Goal: Task Accomplishment & Management: Complete application form

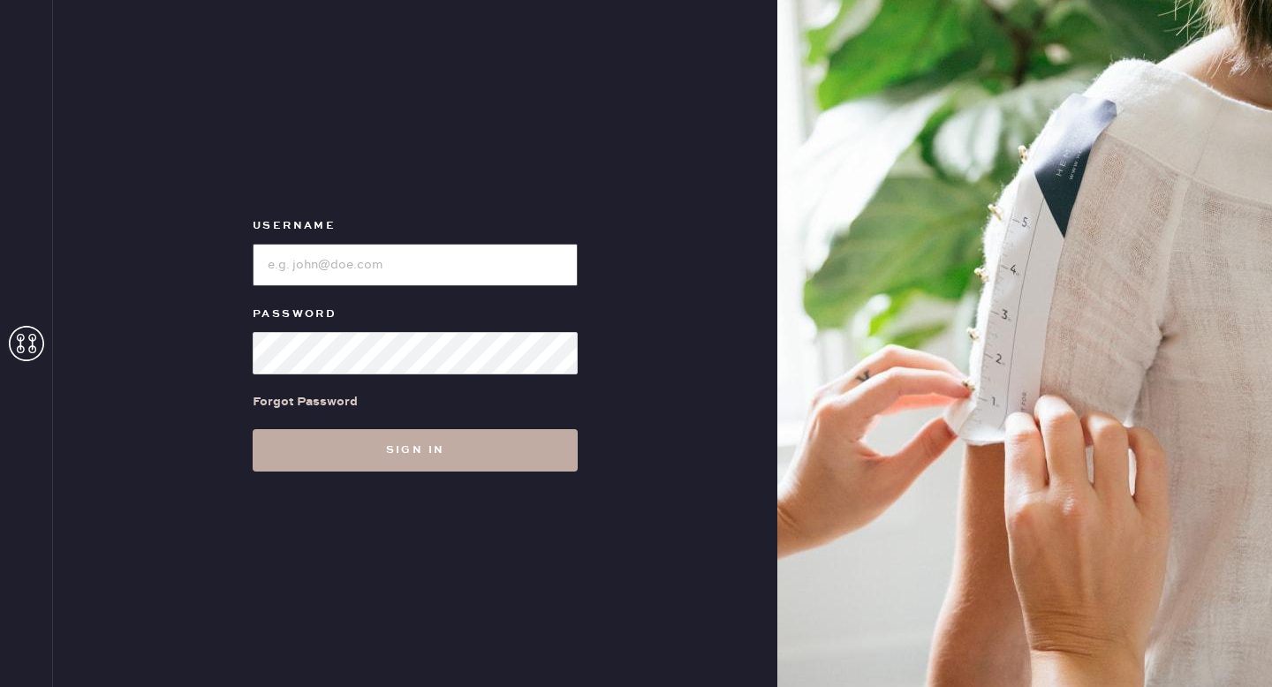
type input "reformationlowereastside"
click at [420, 449] on button "Sign in" at bounding box center [415, 450] width 325 height 42
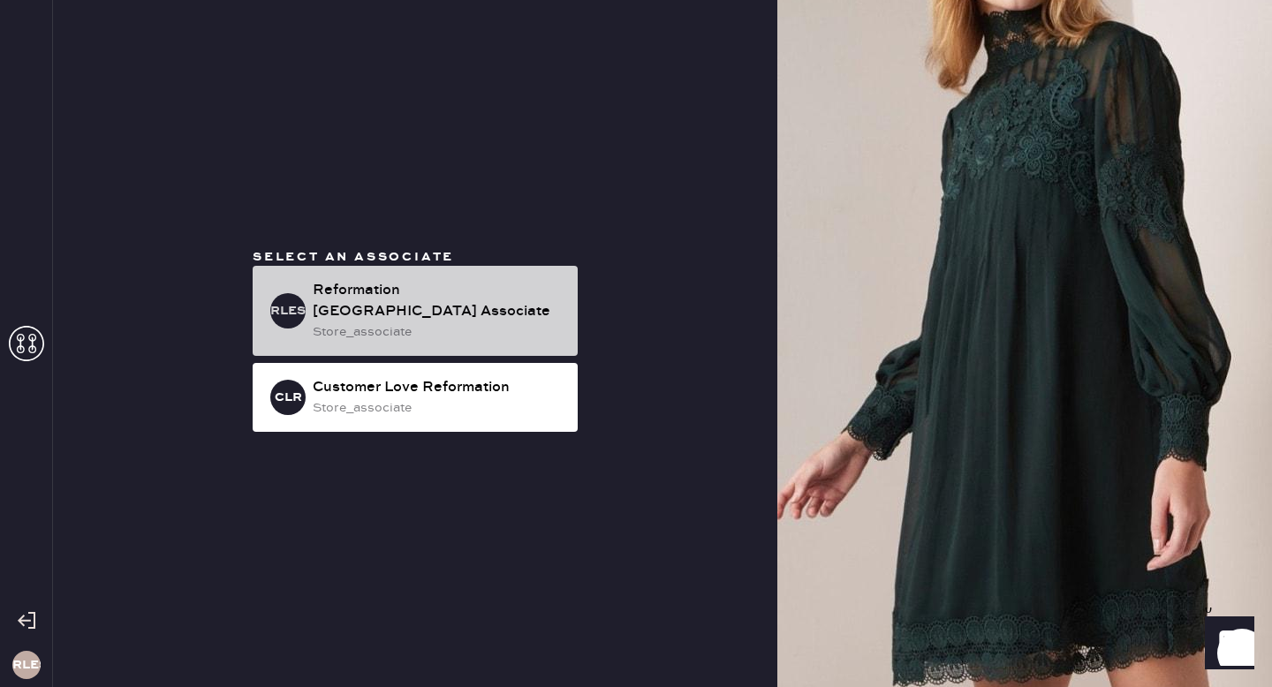
click at [367, 351] on div "RLESA Reformation [GEOGRAPHIC_DATA] Associate store_associate" at bounding box center [415, 311] width 325 height 90
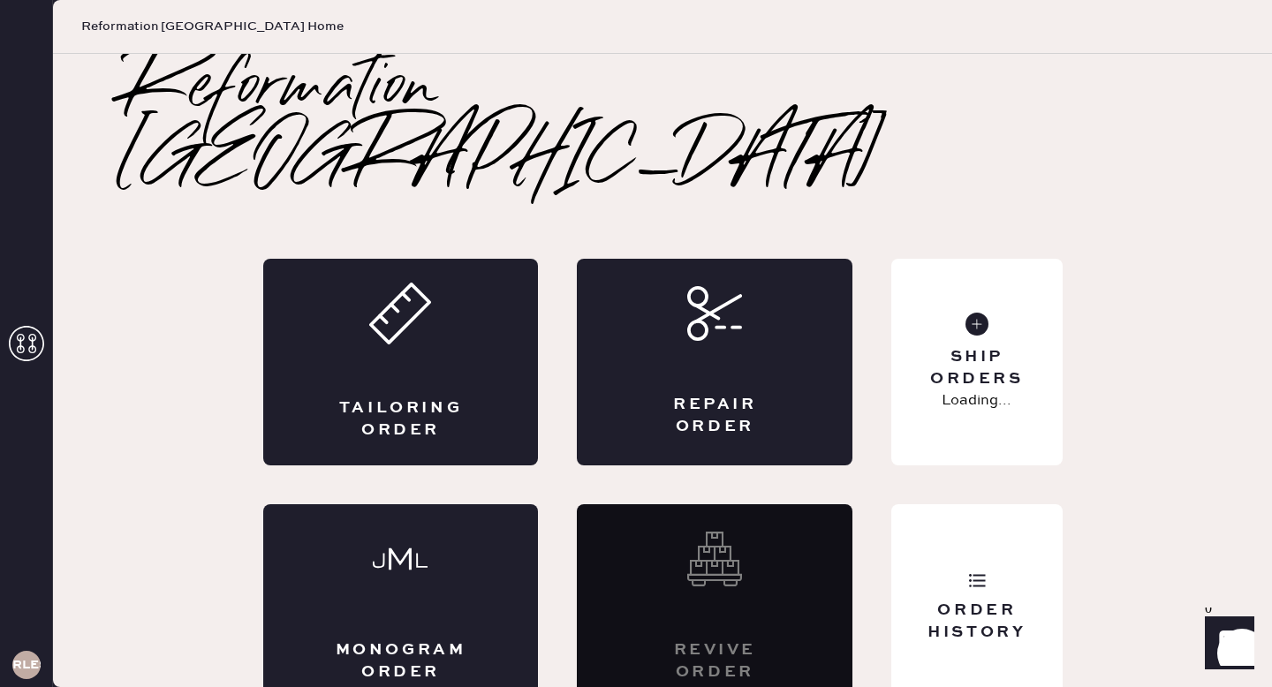
click at [382, 293] on icon at bounding box center [400, 314] width 62 height 62
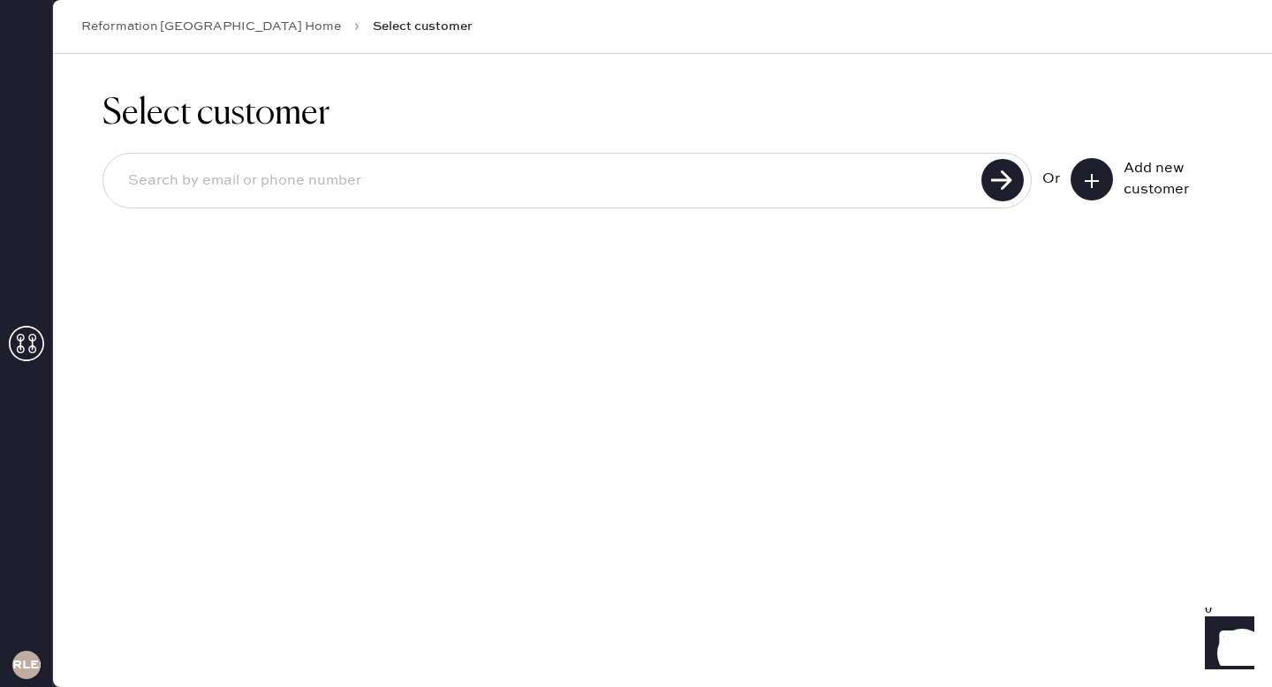
click at [1112, 178] on button at bounding box center [1092, 179] width 42 height 42
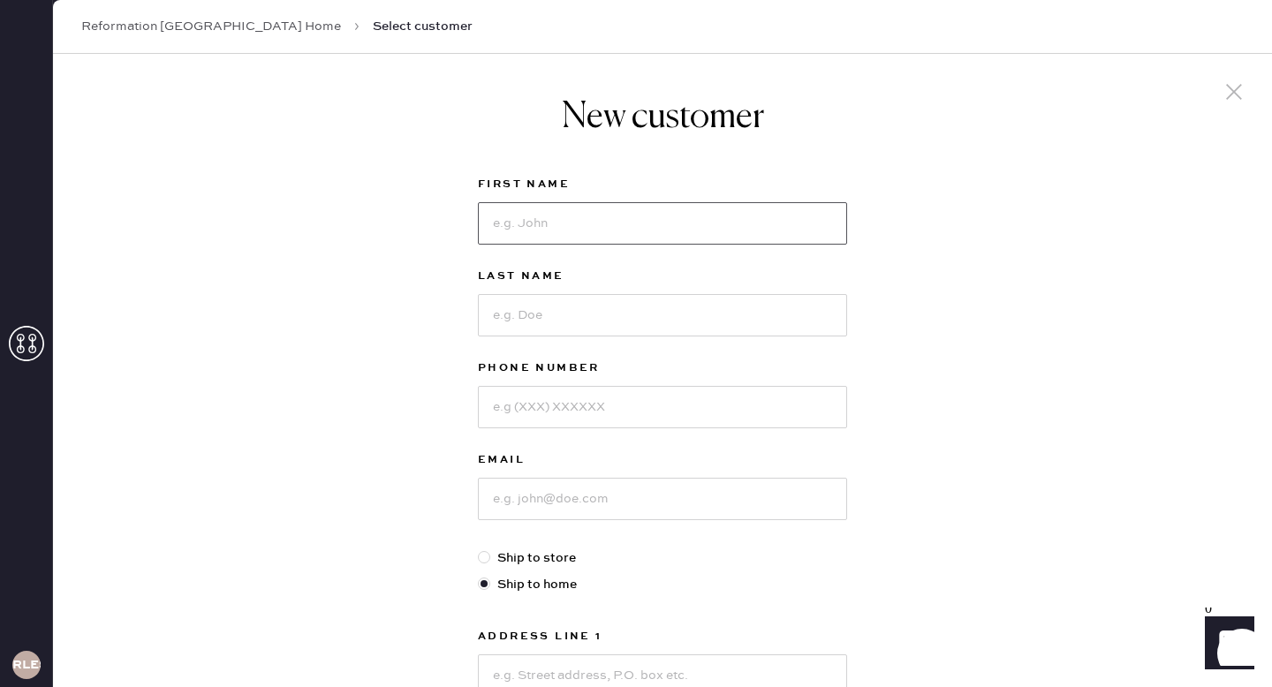
click at [635, 239] on input at bounding box center [662, 223] width 369 height 42
click at [696, 212] on input at bounding box center [662, 223] width 369 height 42
type input "[PERSON_NAME]"
click at [602, 307] on input at bounding box center [662, 315] width 369 height 42
type input "L"
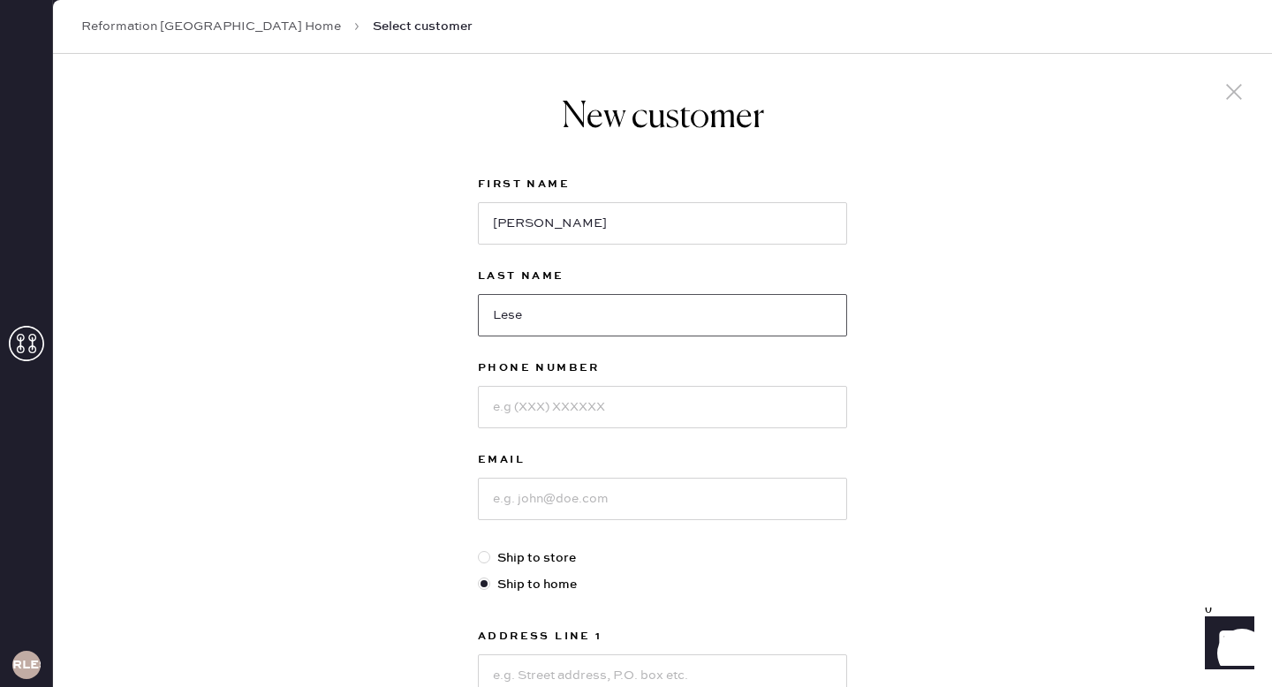
type input "Lese"
click at [603, 413] on input at bounding box center [662, 407] width 369 height 42
type input "4157171373"
click at [558, 501] on input at bounding box center [662, 499] width 369 height 42
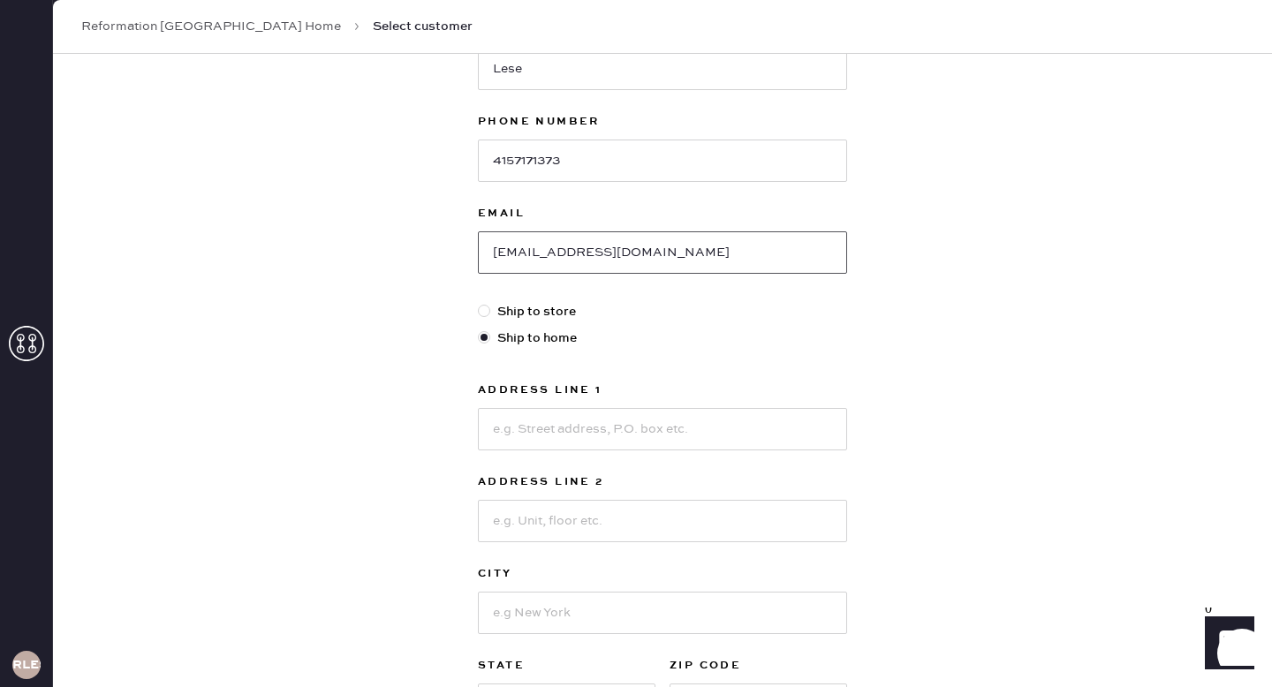
type input "[EMAIL_ADDRESS][DOMAIN_NAME]"
click at [598, 436] on input at bounding box center [662, 429] width 369 height 42
type input "5"
type input "[STREET_ADDRESS]"
click at [579, 508] on input at bounding box center [662, 521] width 369 height 42
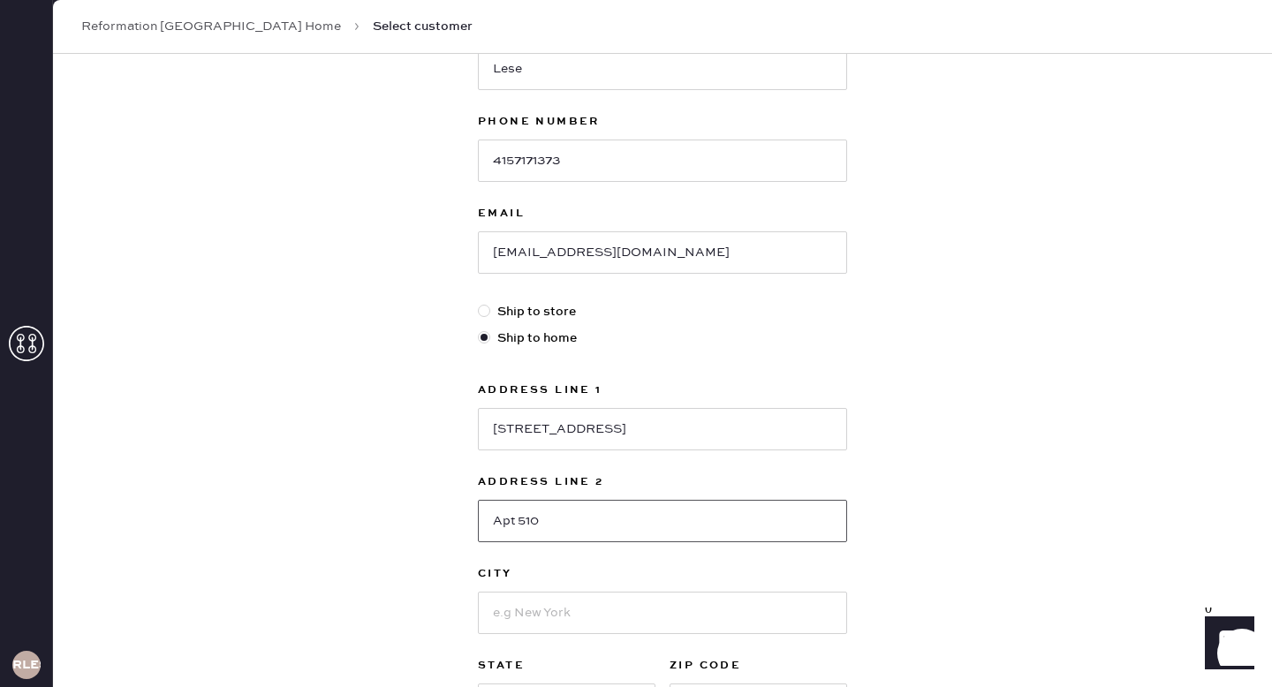
scroll to position [256, 0]
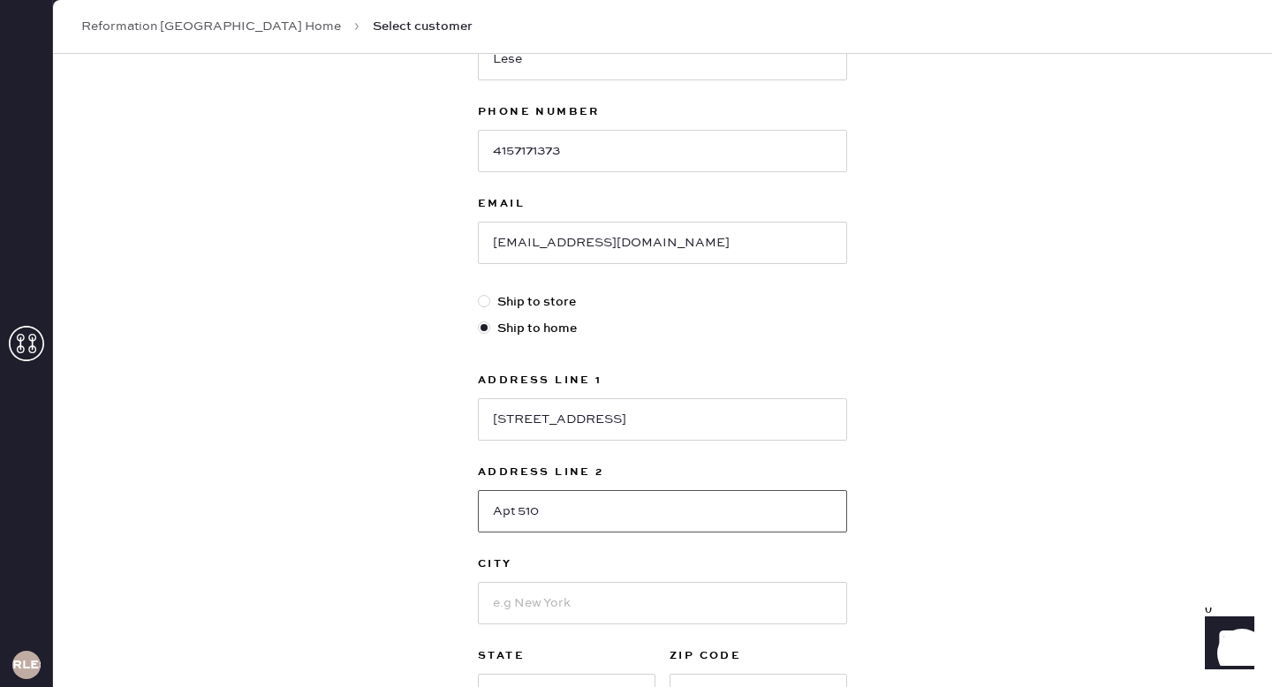
type input "Apt 510"
click at [592, 609] on input at bounding box center [662, 603] width 369 height 42
type input "n"
type input "[US_STATE]"
select select "NY"
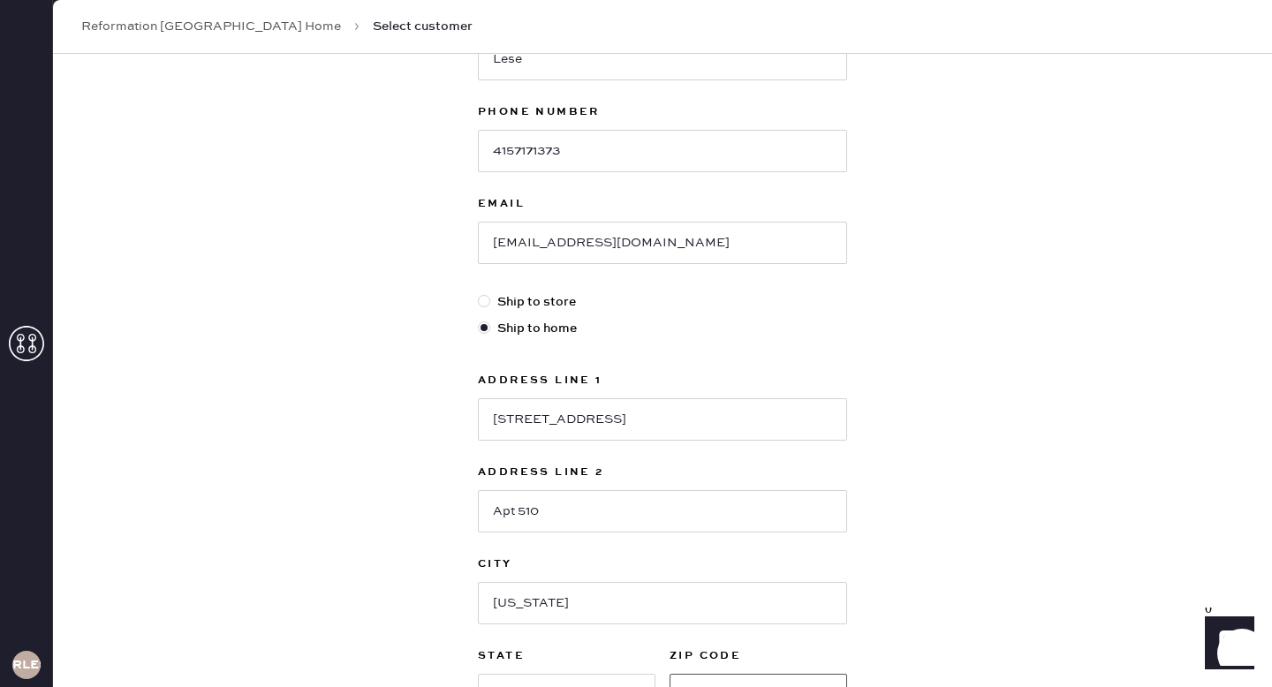
type input "10010"
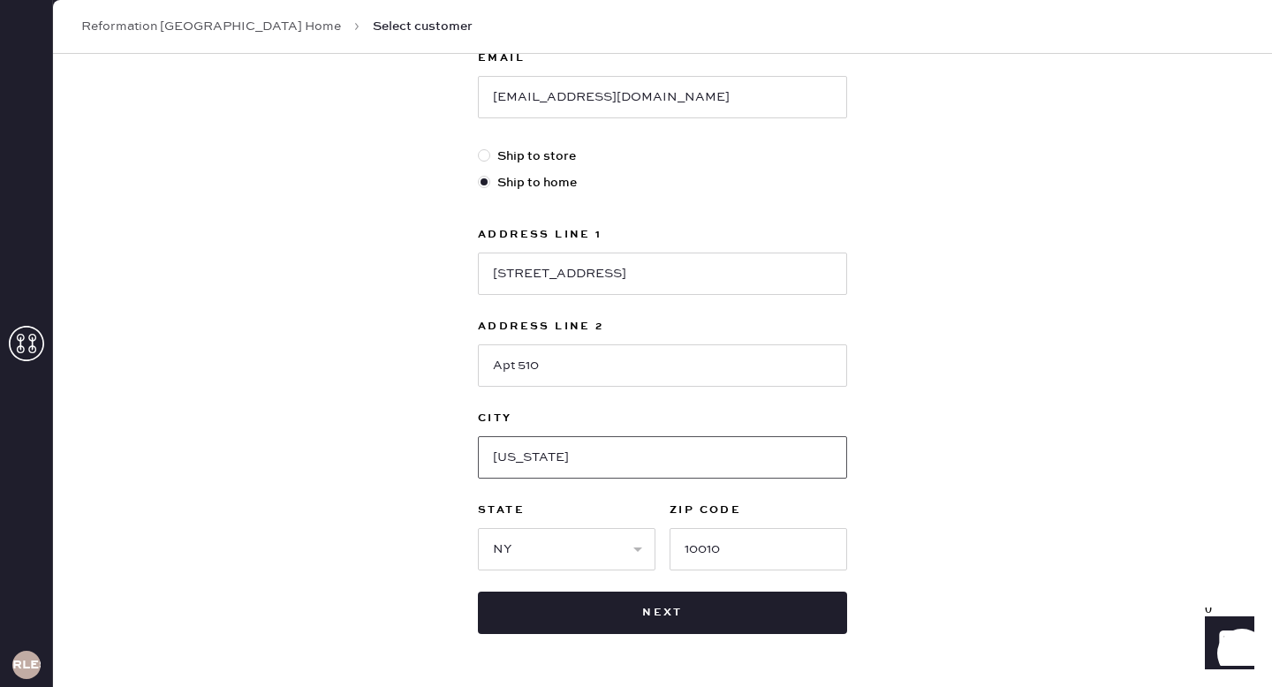
drag, startPoint x: 564, startPoint y: 458, endPoint x: 436, endPoint y: 458, distance: 127.2
click at [436, 458] on div "New customer First Name [PERSON_NAME] Last Name [PERSON_NAME] Phone Number [PHO…" at bounding box center [662, 199] width 1219 height 1095
type input "b"
type input "[US_STATE]"
click at [787, 542] on input "10010" at bounding box center [759, 549] width 178 height 42
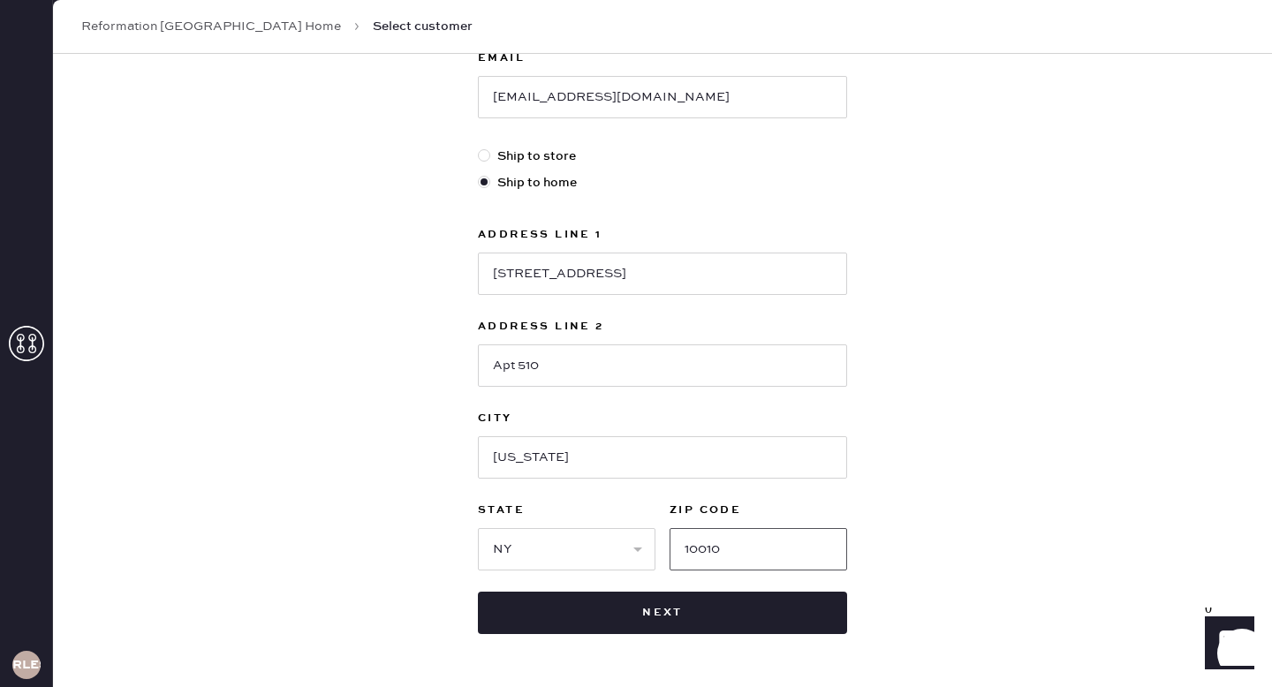
drag, startPoint x: 791, startPoint y: 560, endPoint x: 665, endPoint y: 546, distance: 127.1
click at [665, 546] on div "State Select AK AL AR AZ CA CO [GEOGRAPHIC_DATA] [GEOGRAPHIC_DATA] DE [GEOGRAPH…" at bounding box center [662, 535] width 369 height 71
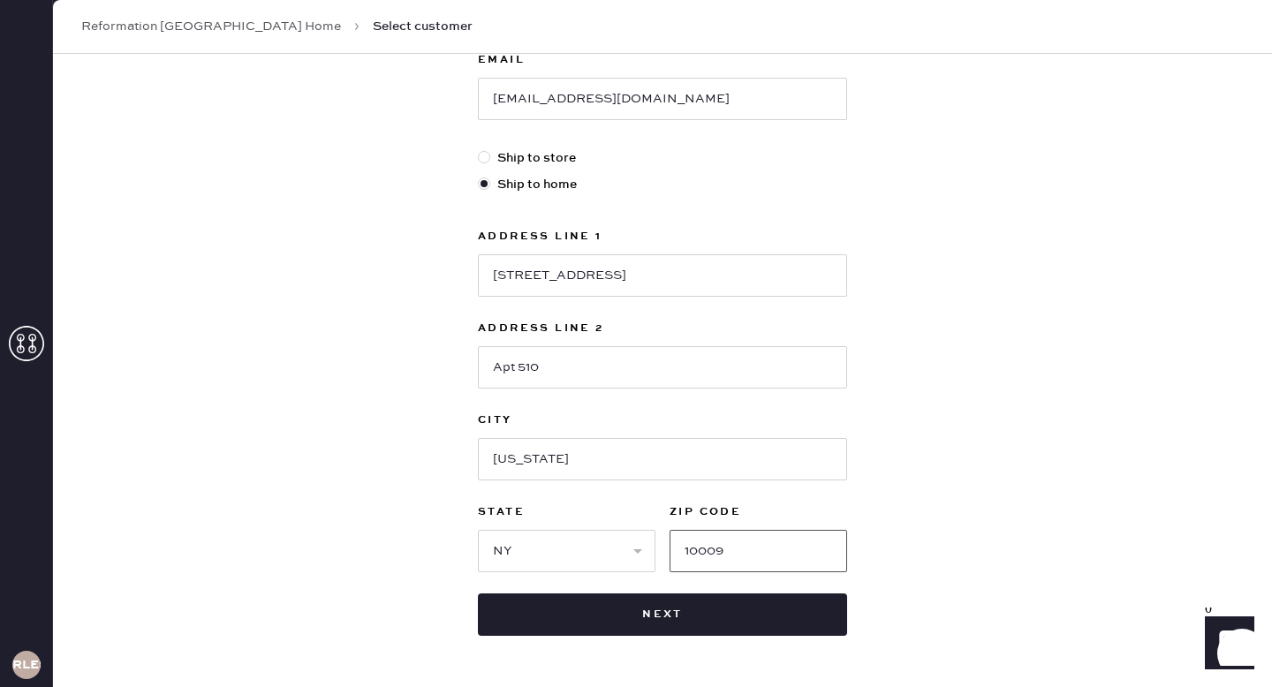
scroll to position [462, 0]
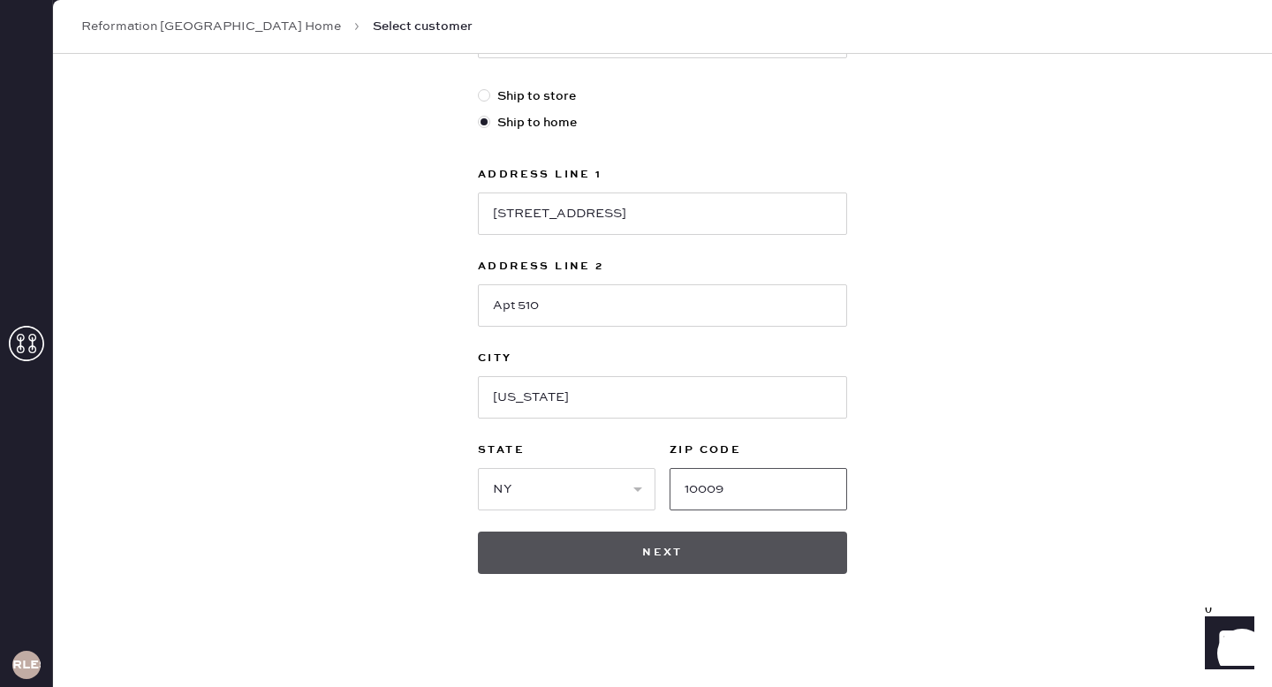
type input "10009"
click at [665, 542] on button "Next" at bounding box center [662, 553] width 369 height 42
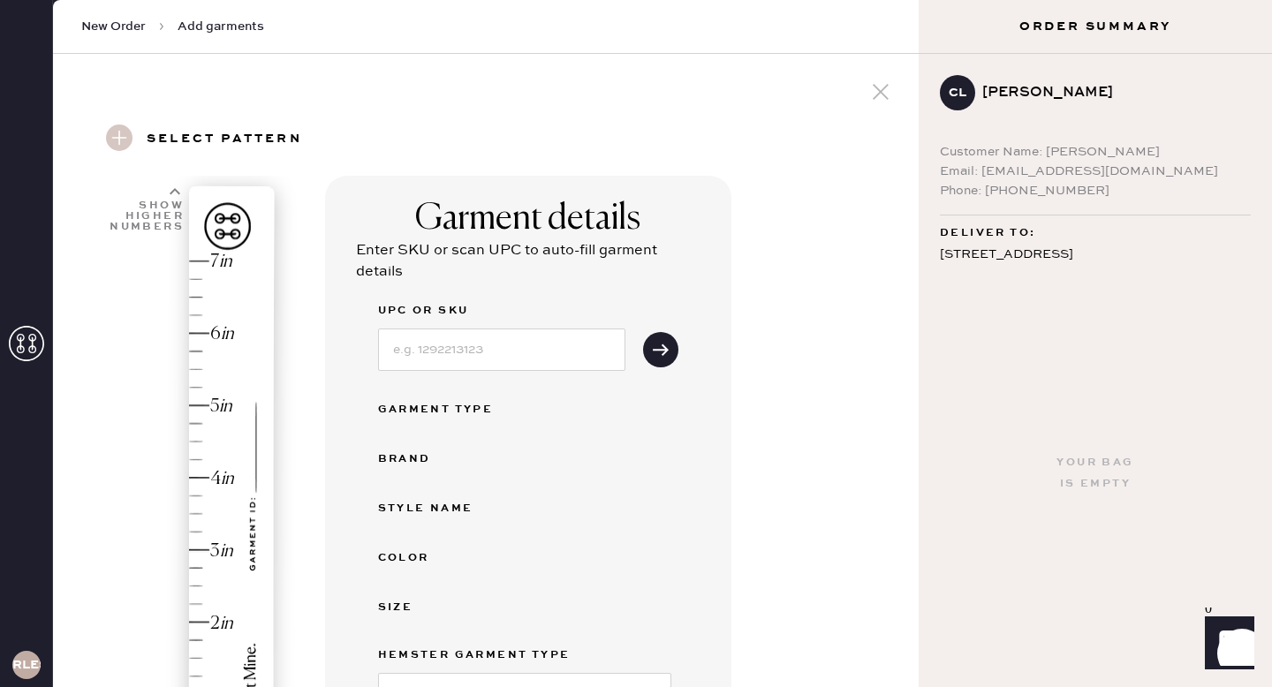
scroll to position [218, 0]
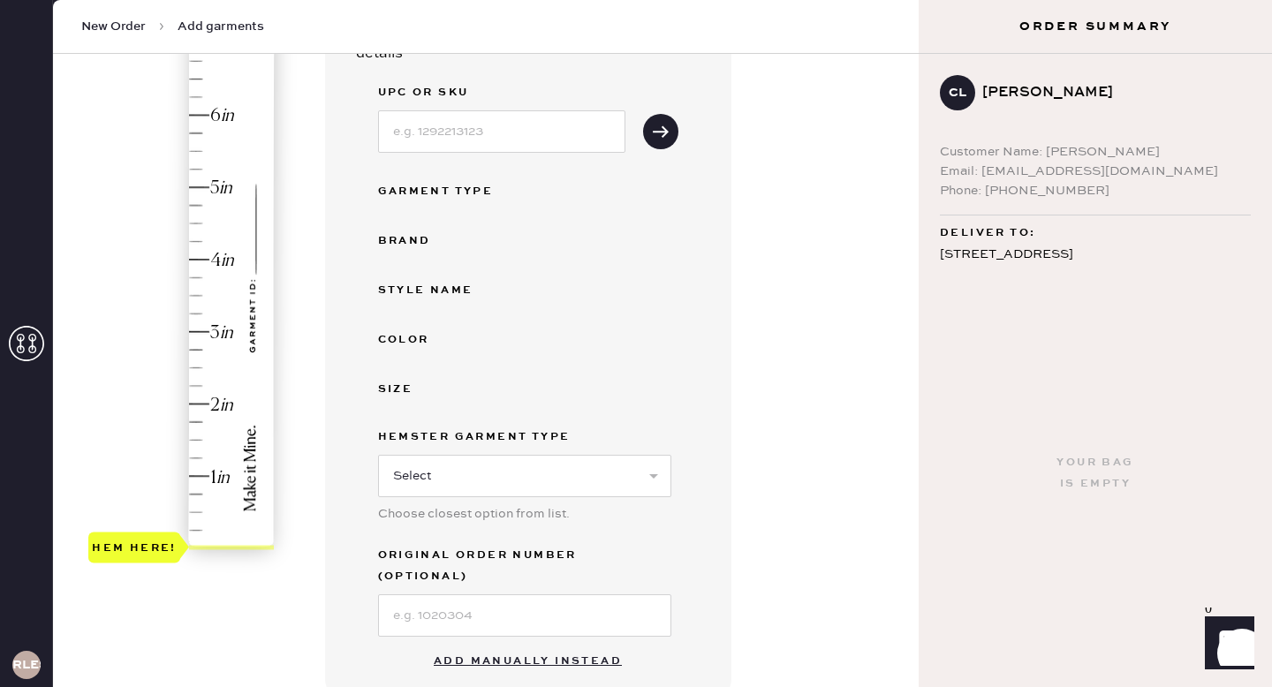
click at [476, 647] on button "Add manually instead" at bounding box center [527, 661] width 209 height 35
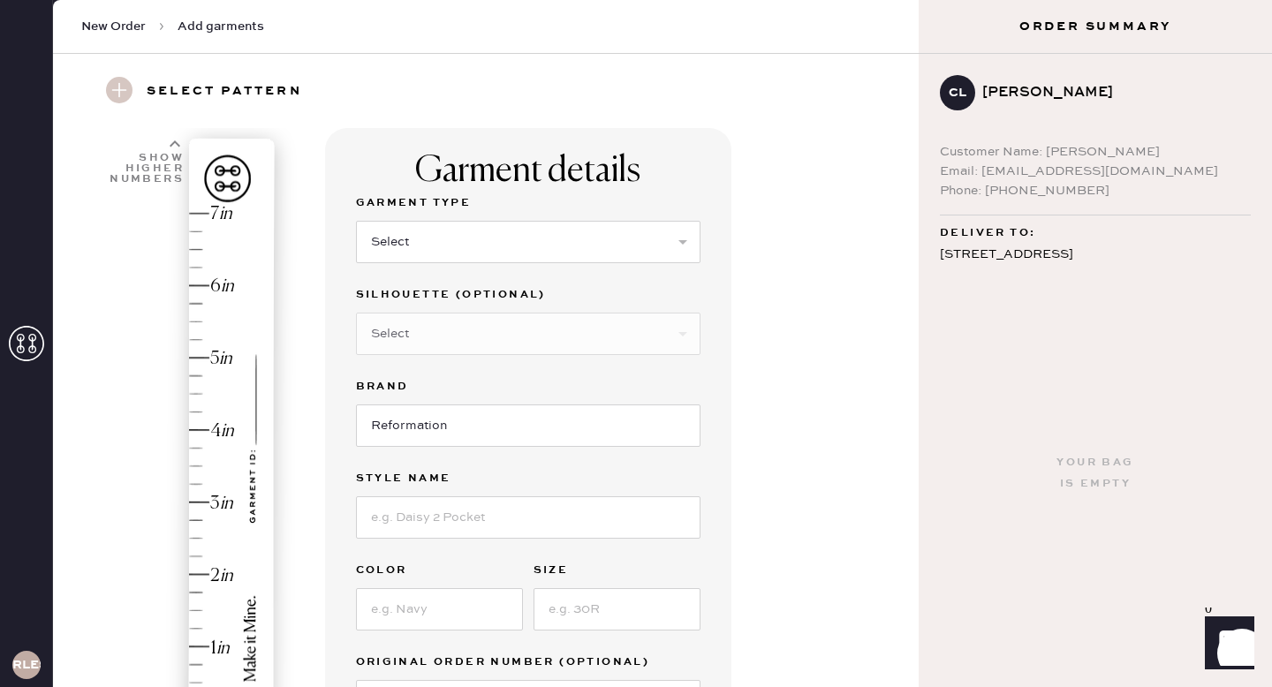
scroll to position [0, 0]
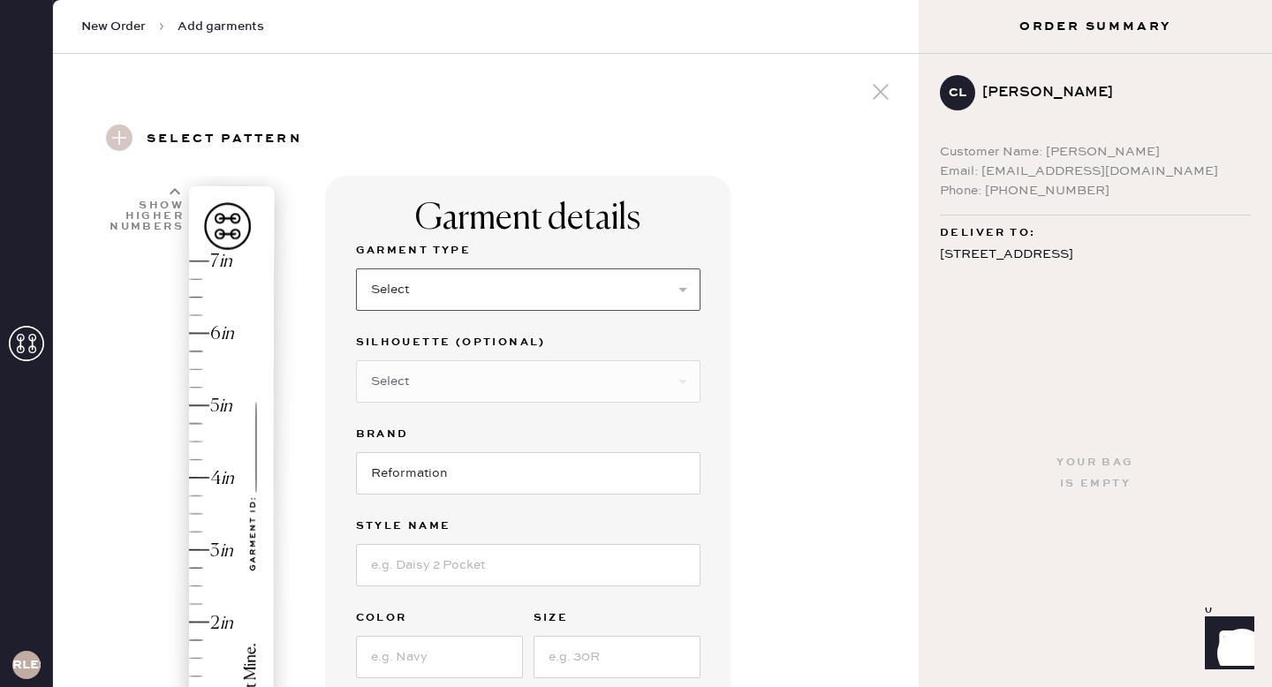
click at [427, 284] on select "Select Basic Skirt Jeans Leggings Pants Shorts Basic Sleeved Dress Basic Sleeve…" at bounding box center [528, 290] width 344 height 42
select select "2"
click at [356, 269] on select "Select Basic Skirt Jeans Leggings Pants Shorts Basic Sleeved Dress Basic Sleeve…" at bounding box center [528, 290] width 344 height 42
click at [420, 381] on select "Select Shorts Cropped Flare Boot Cut Straight Skinny Other" at bounding box center [528, 381] width 344 height 42
click at [448, 567] on input at bounding box center [528, 565] width 344 height 42
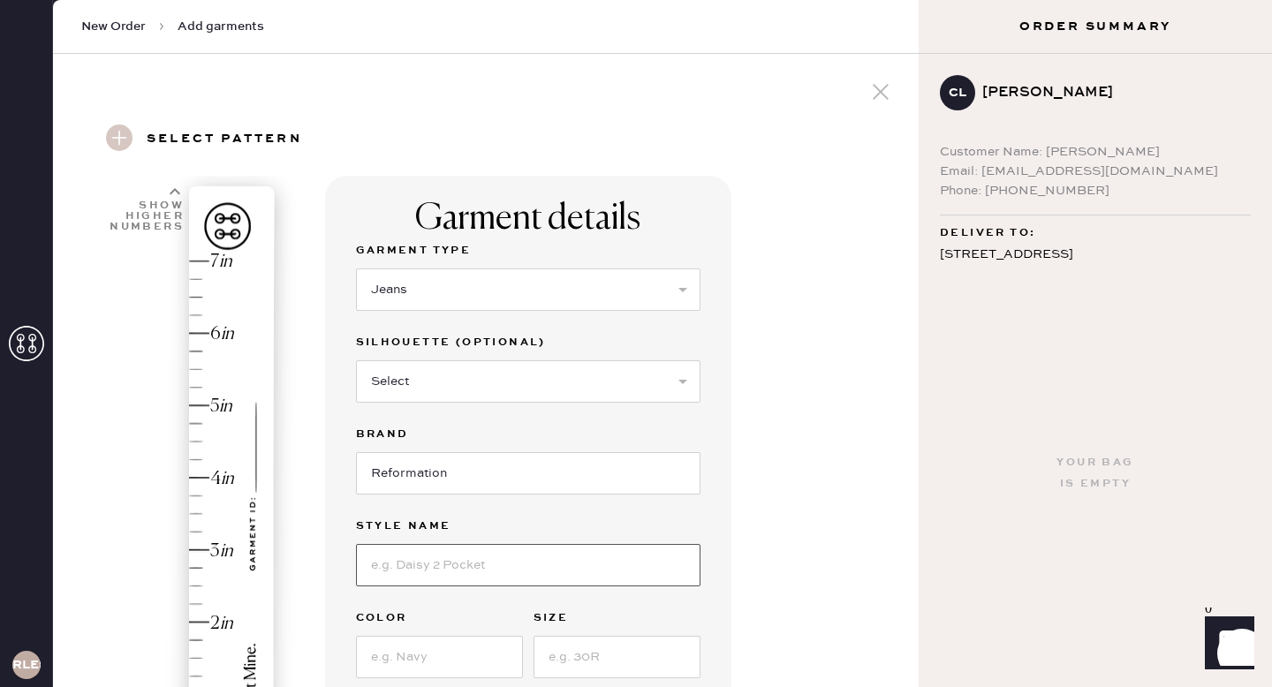
type input "[PERSON_NAME] Lowrise Wide Leg Jeans"
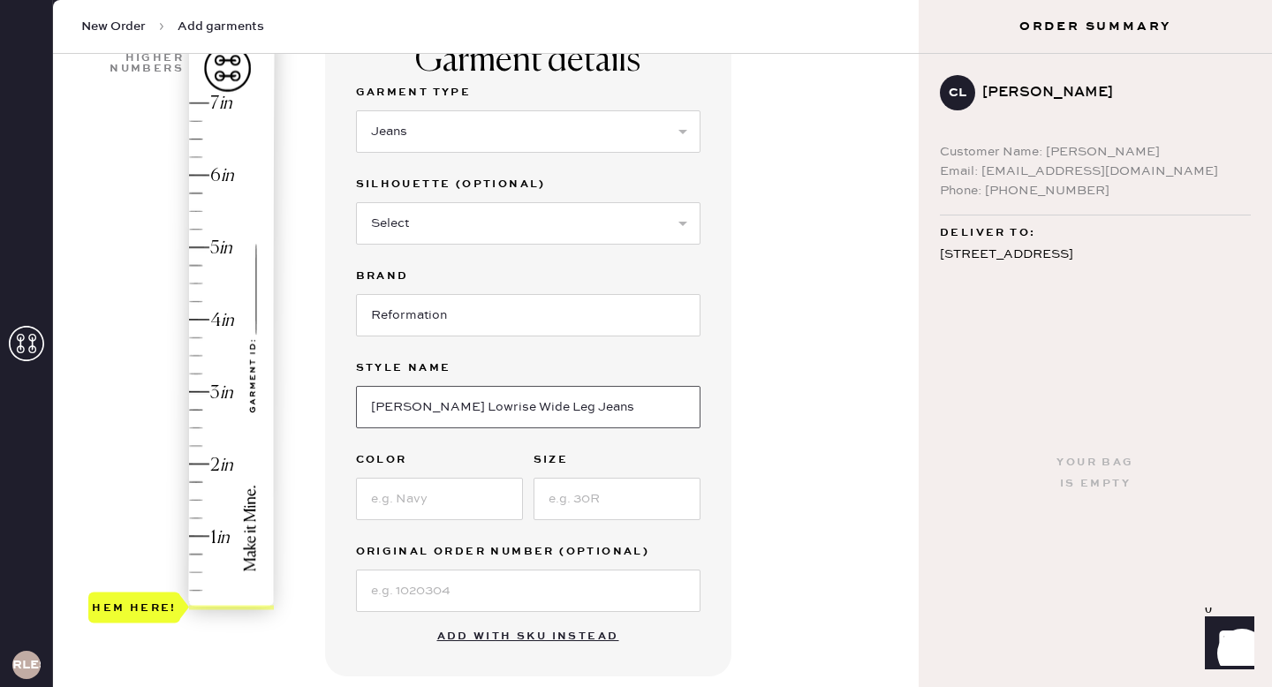
scroll to position [217, 0]
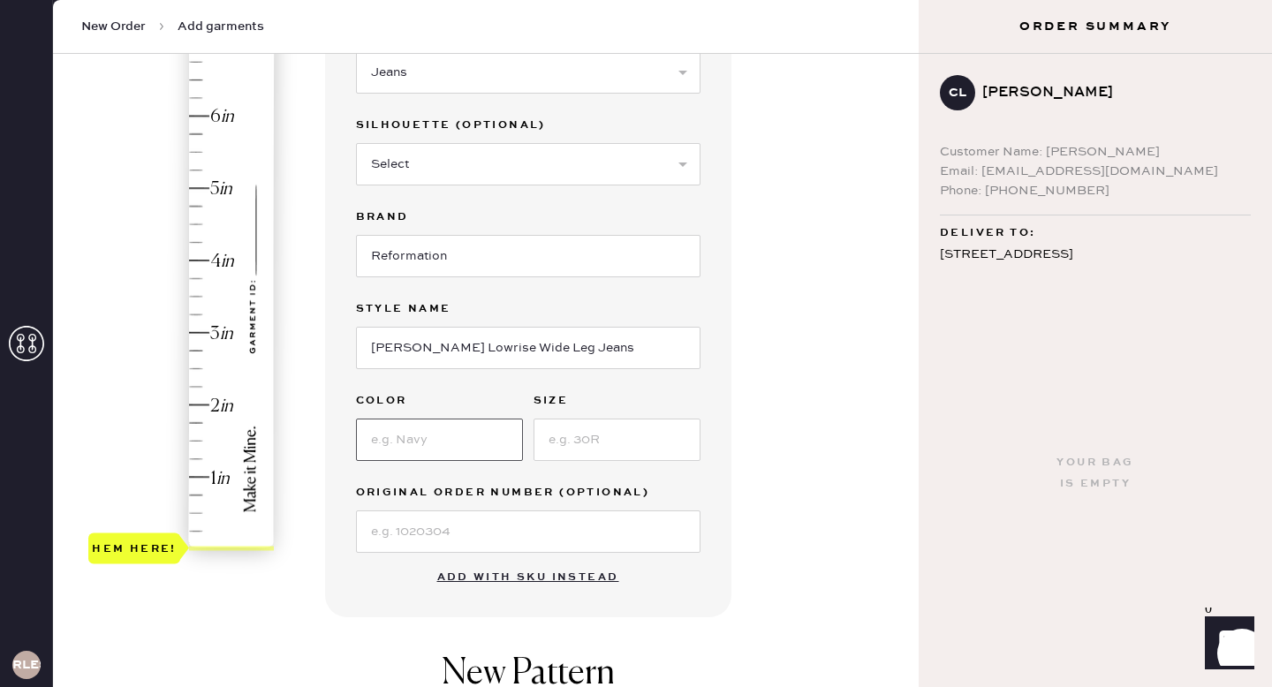
click at [408, 435] on input at bounding box center [439, 440] width 167 height 42
type input "Ondine"
click at [584, 444] on input at bounding box center [617, 440] width 167 height 42
type input "28"
type input "2.5"
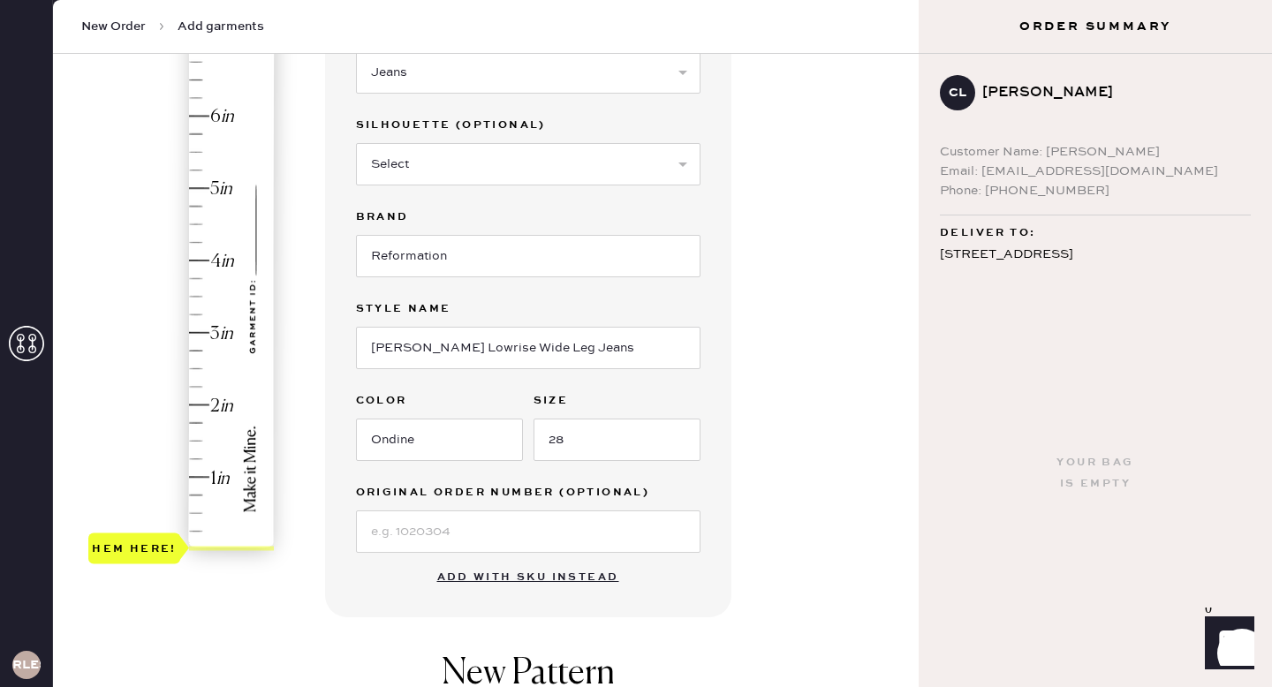
click at [202, 366] on div "Hem here!" at bounding box center [182, 296] width 188 height 521
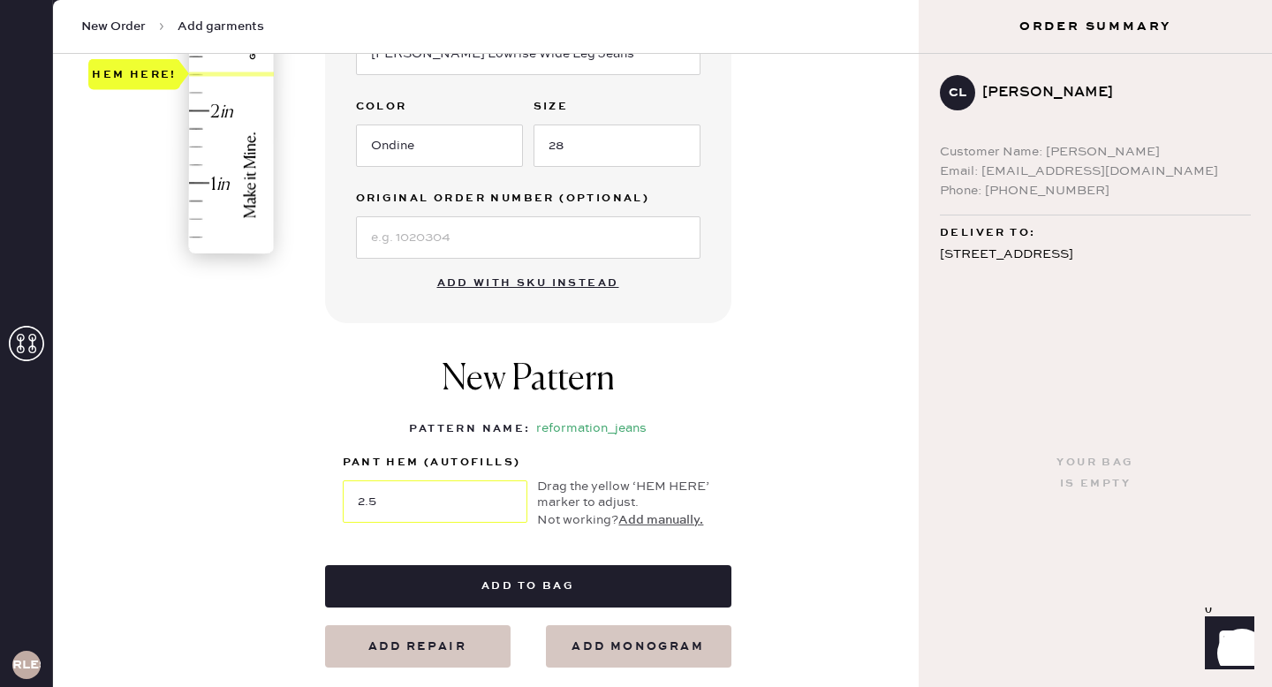
scroll to position [479, 0]
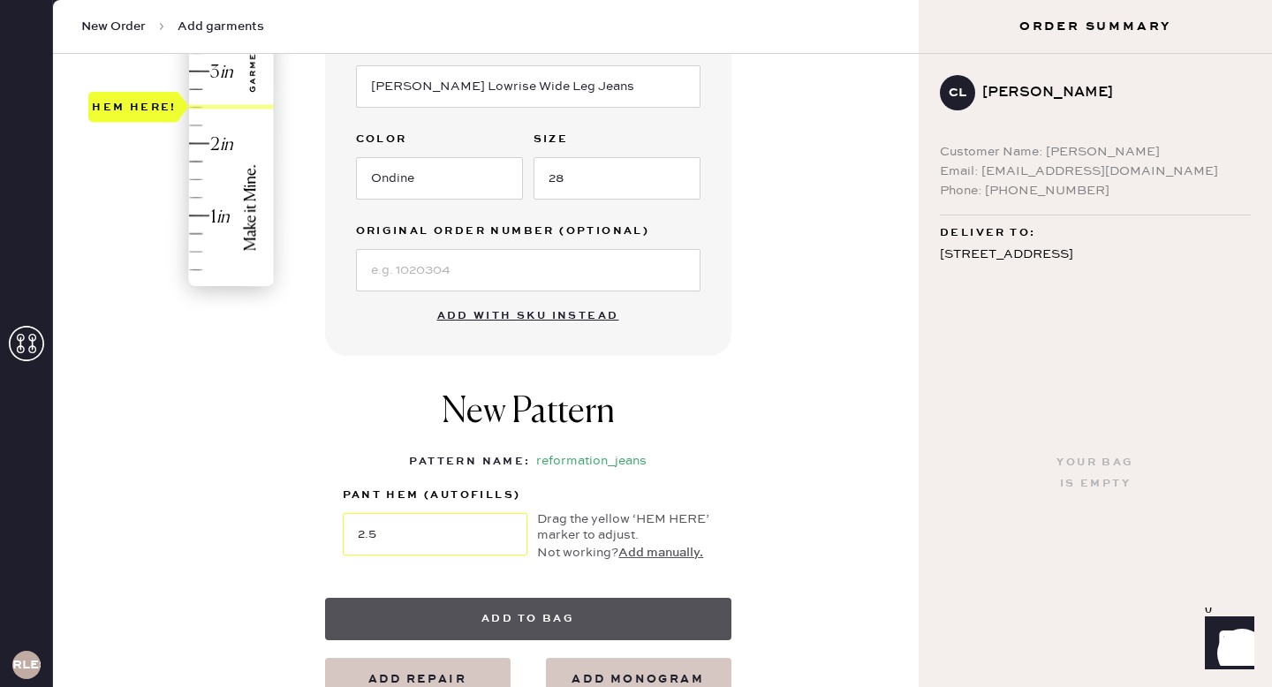
click at [536, 611] on button "Add to bag" at bounding box center [528, 619] width 406 height 42
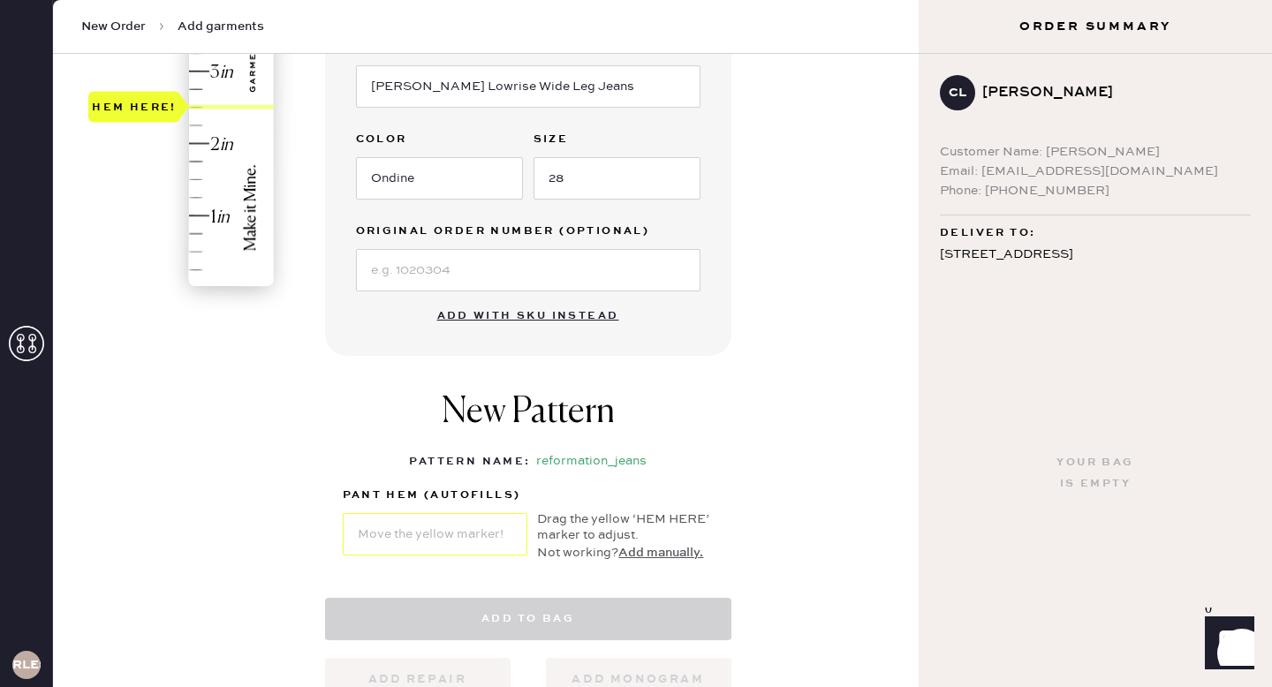
select select "2"
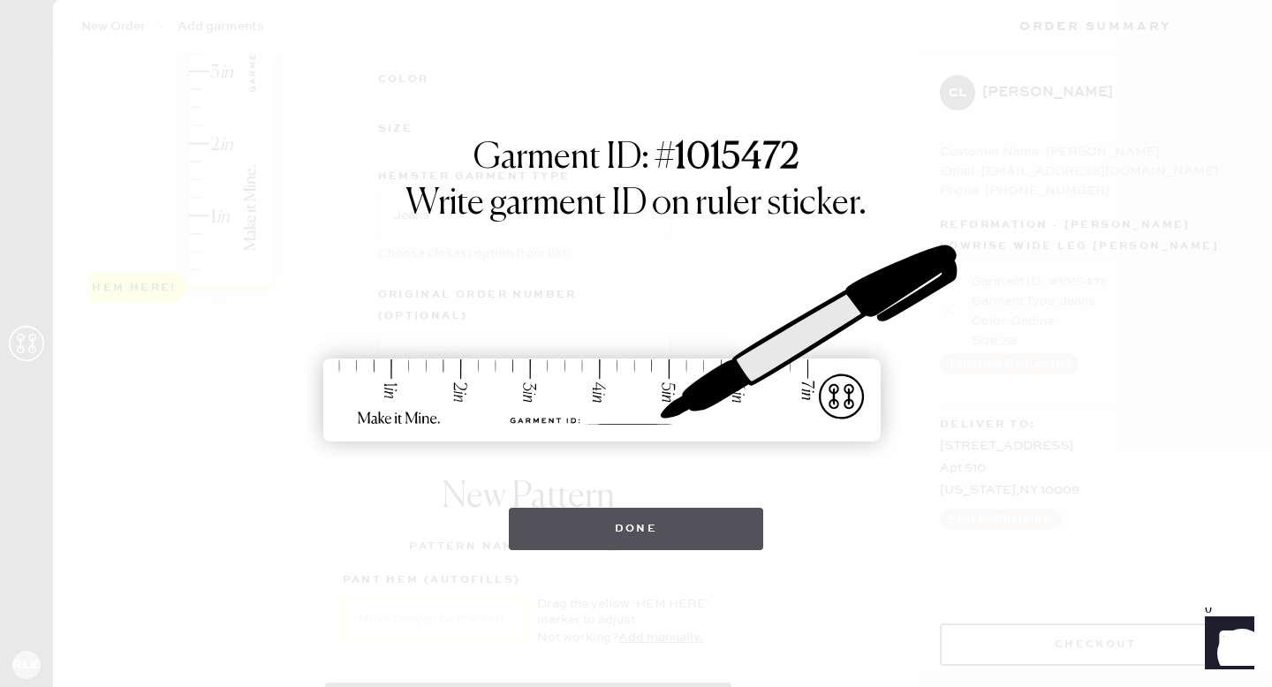
click at [600, 512] on button "Done" at bounding box center [636, 529] width 255 height 42
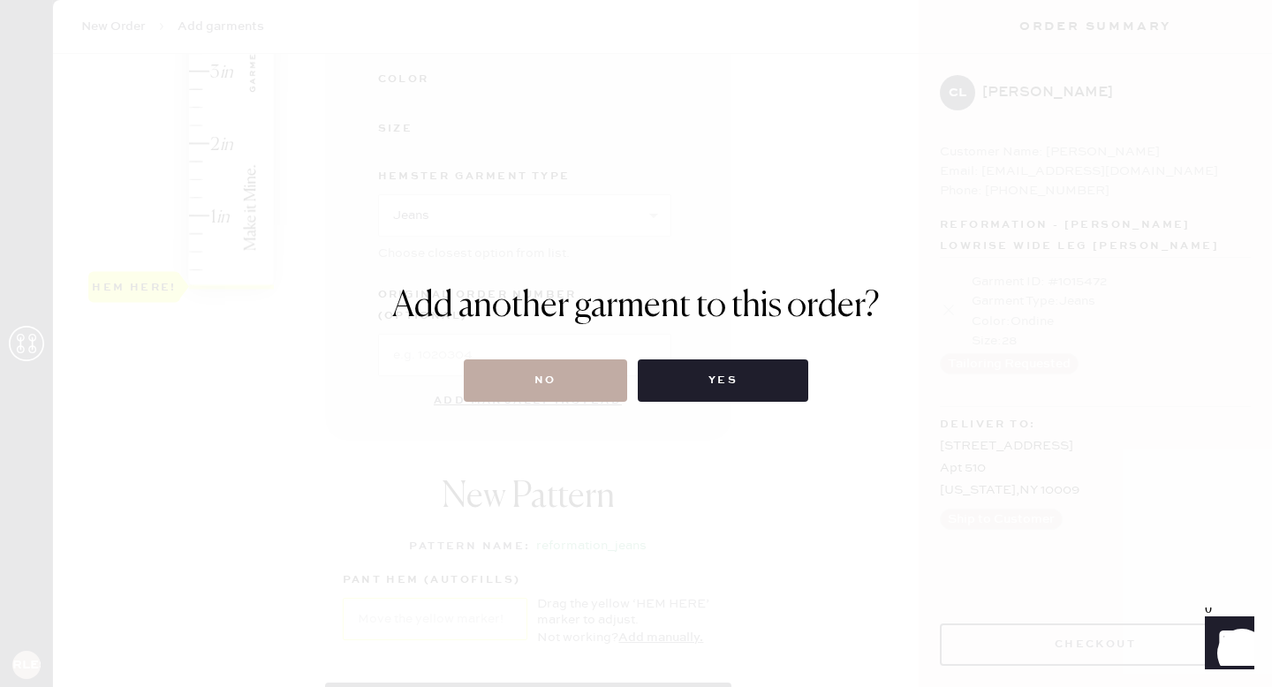
click at [545, 390] on button "No" at bounding box center [545, 380] width 163 height 42
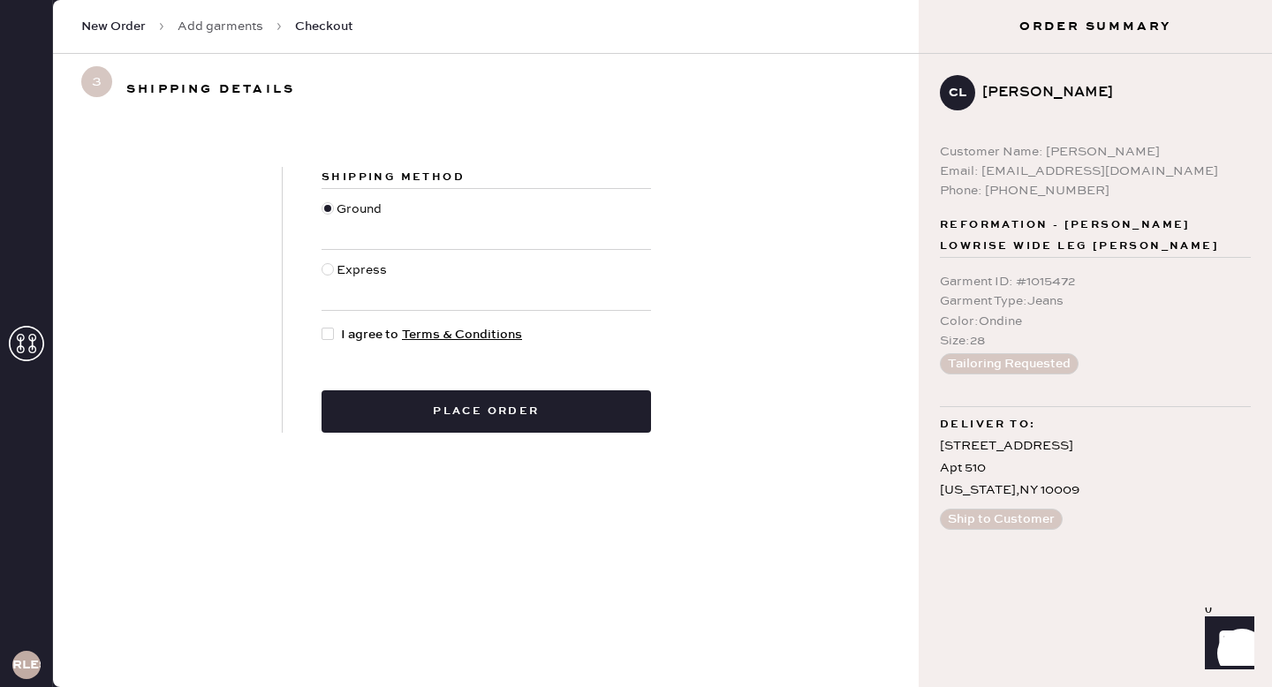
click at [323, 336] on div at bounding box center [328, 334] width 12 height 12
click at [322, 326] on input "I agree to Terms & Conditions" at bounding box center [322, 325] width 1 height 1
checkbox input "true"
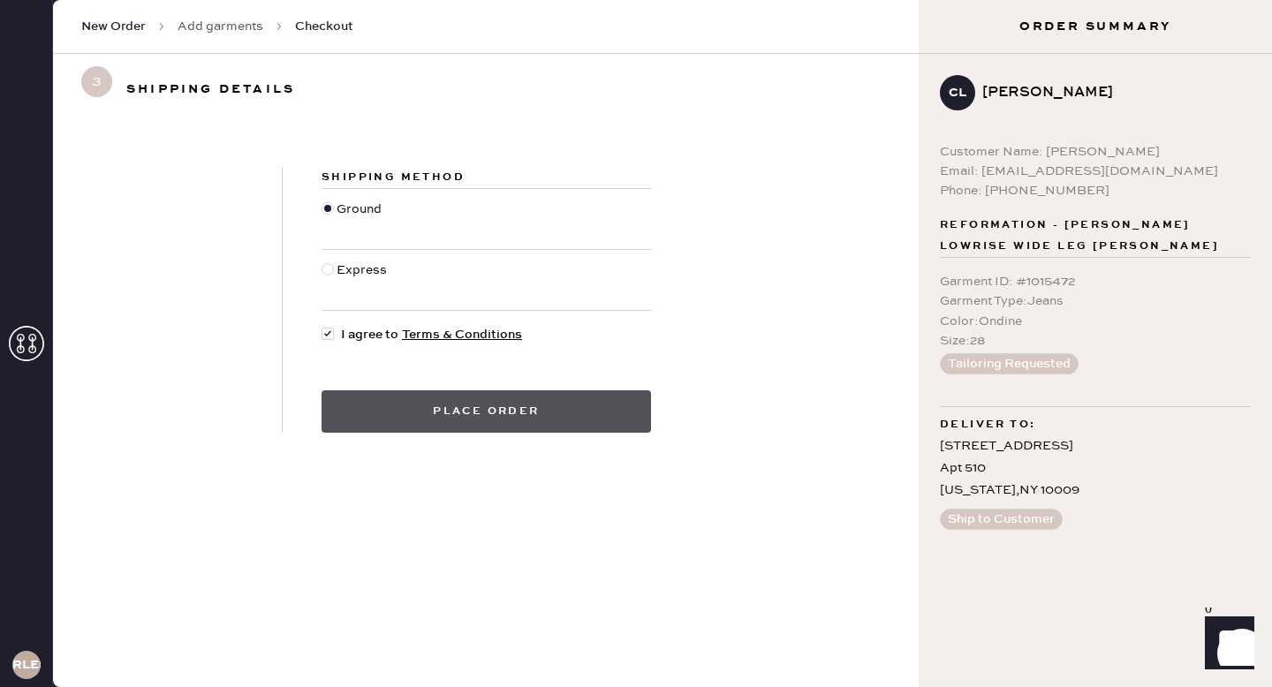
click at [459, 415] on button "Place order" at bounding box center [486, 411] width 329 height 42
